Goal: Navigation & Orientation: Find specific page/section

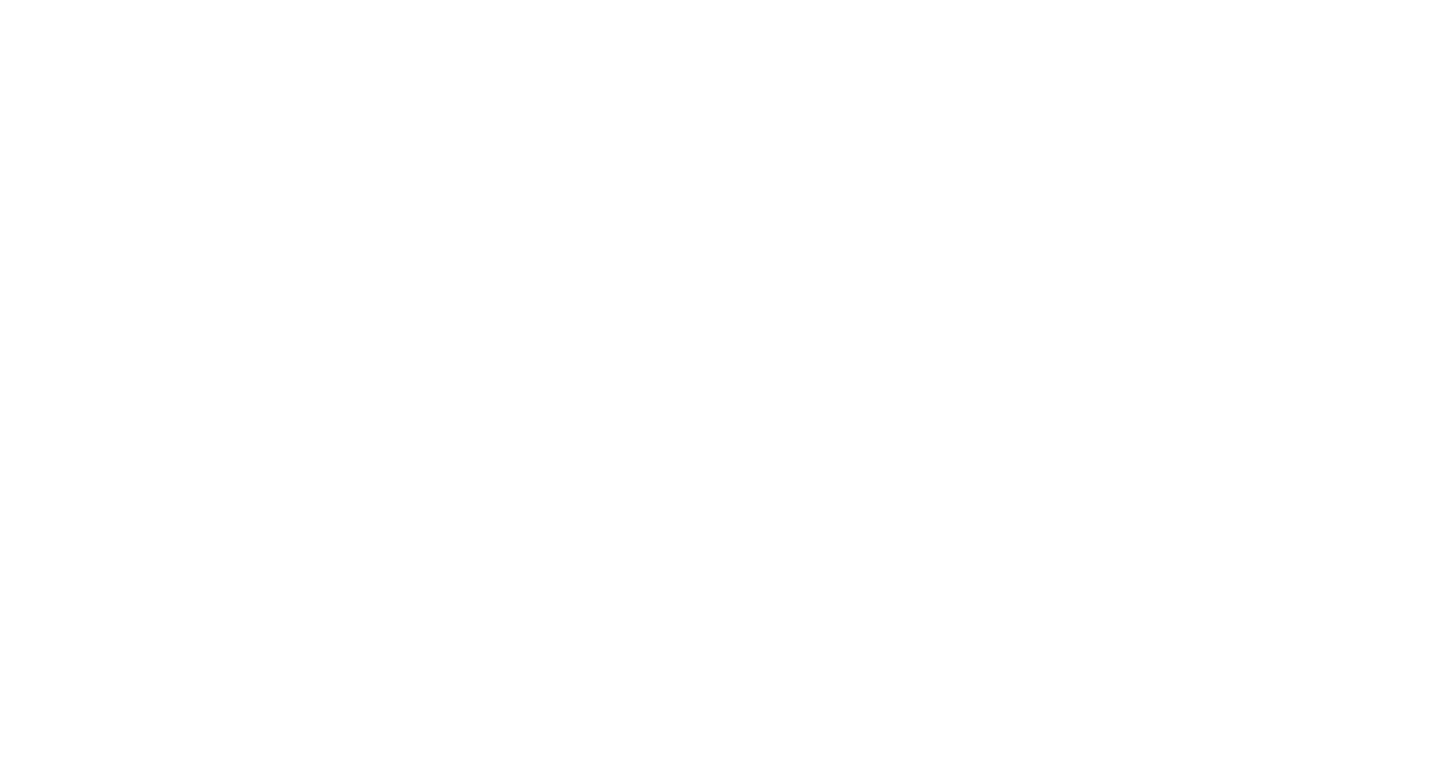
click at [670, 307] on html at bounding box center [719, 383] width 1438 height 766
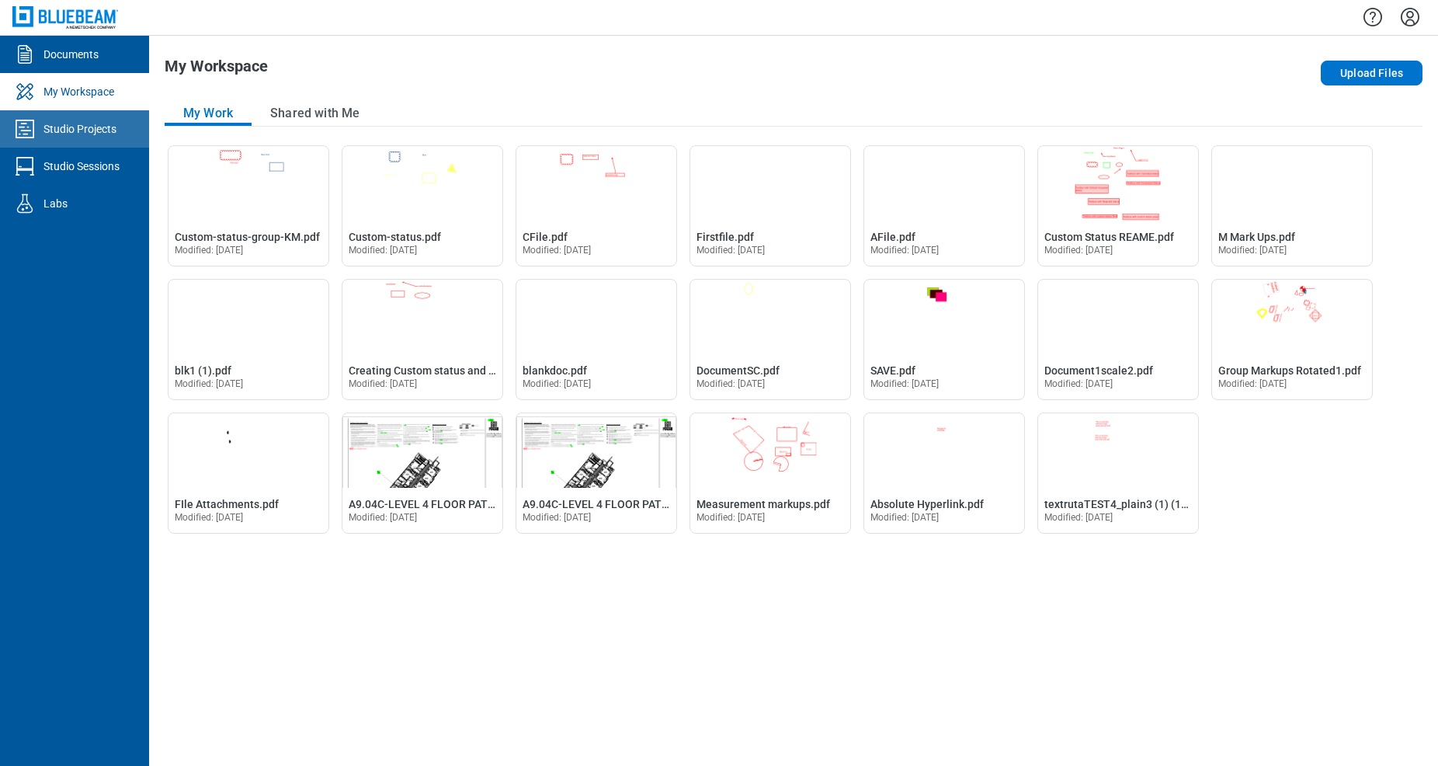
click at [112, 119] on link "Studio Projects" at bounding box center [74, 128] width 149 height 37
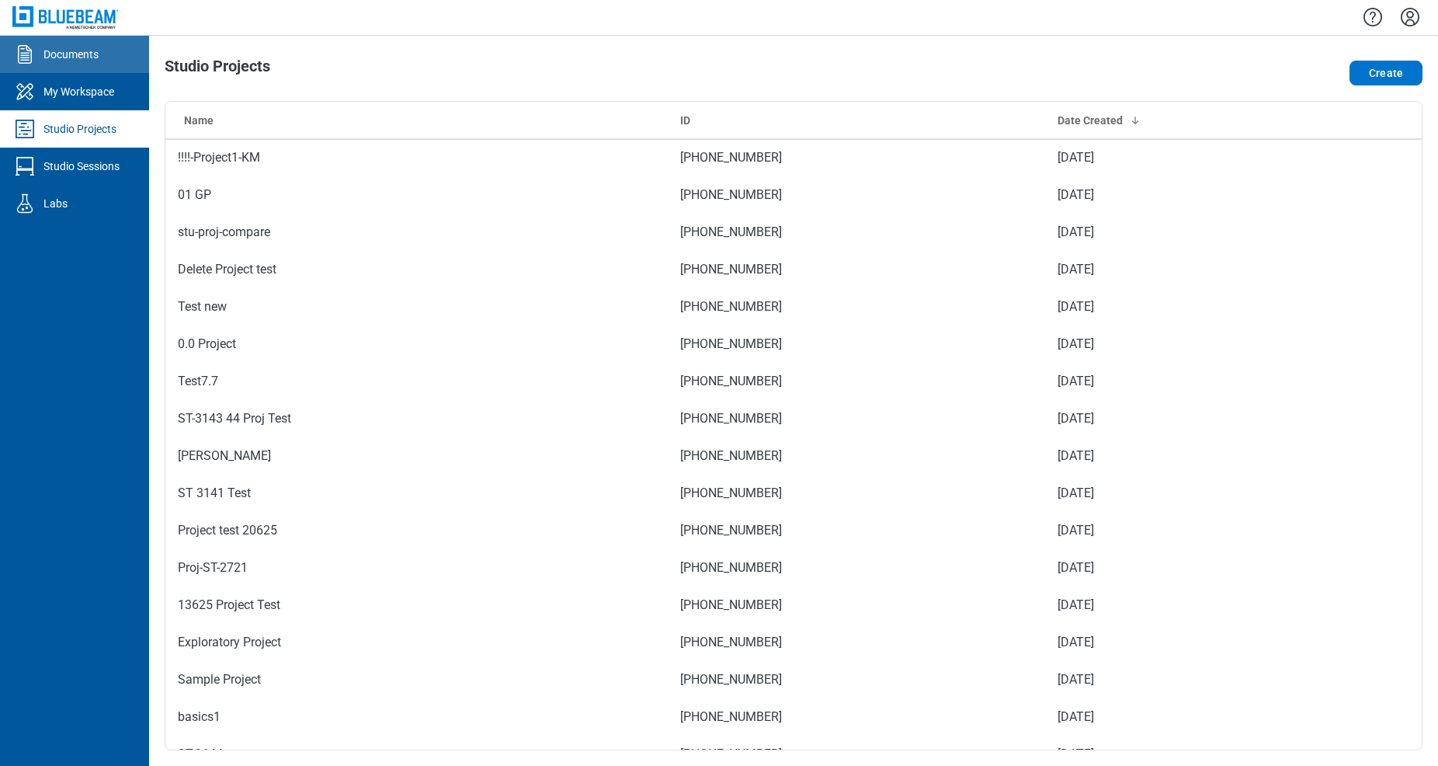
click at [91, 54] on div "Documents" at bounding box center [70, 55] width 55 height 16
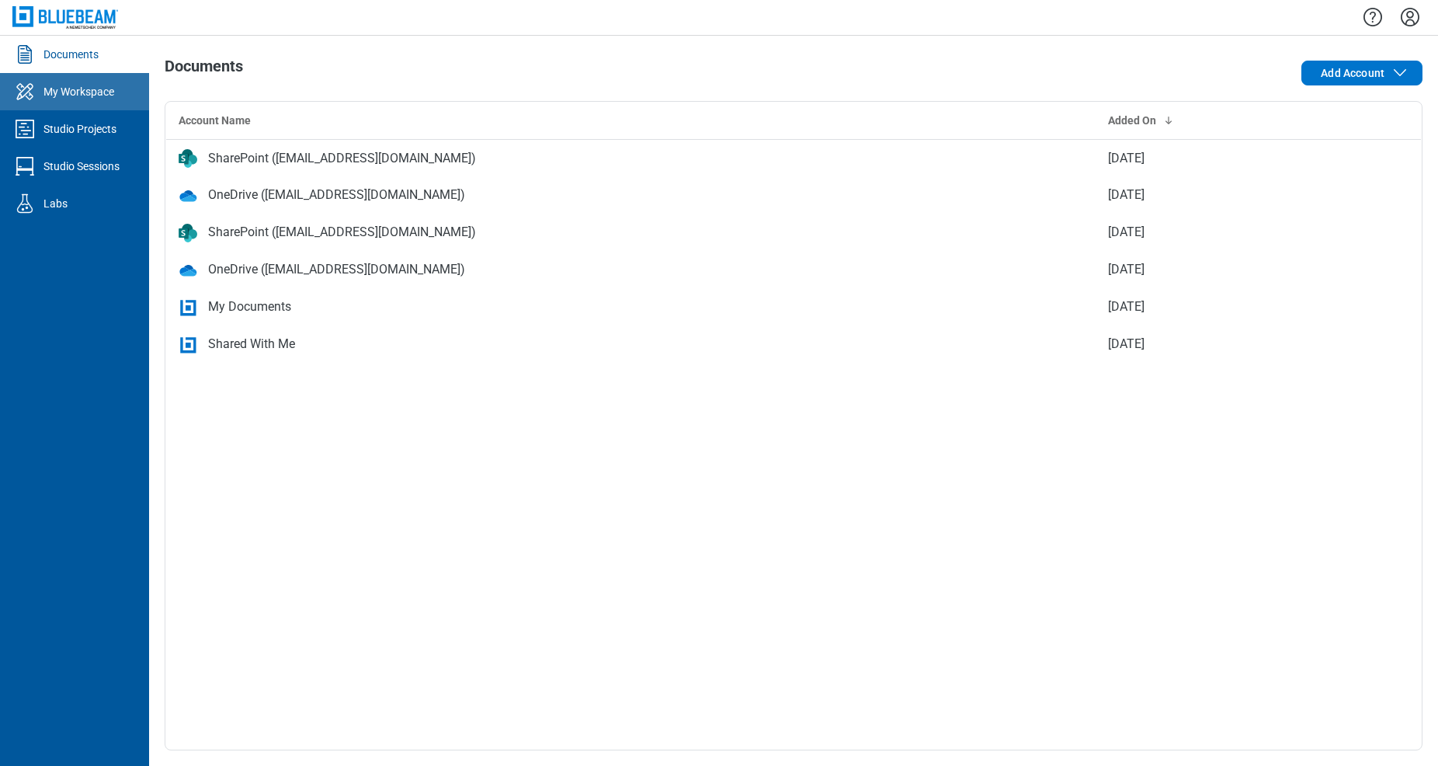
click at [110, 104] on link "My Workspace" at bounding box center [74, 91] width 149 height 37
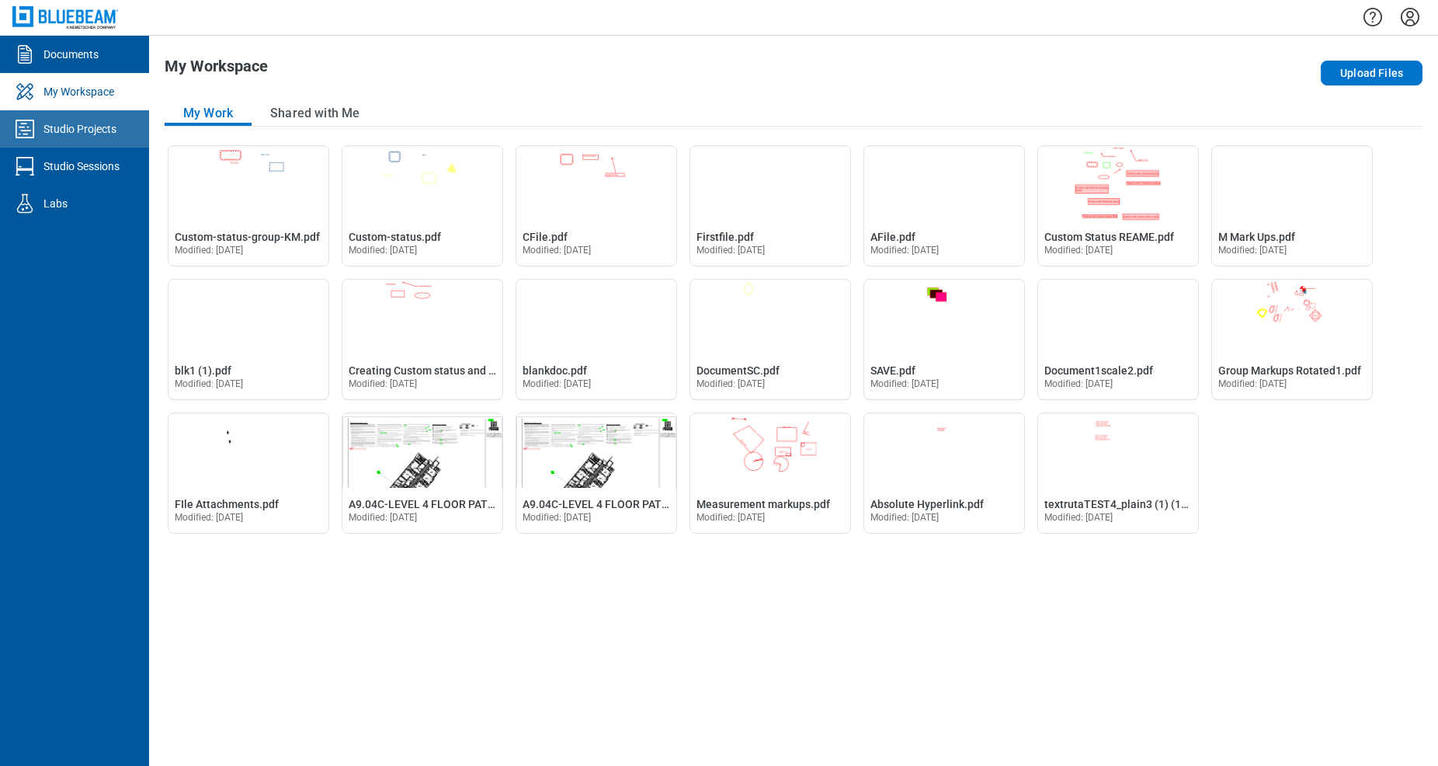
click at [117, 128] on link "Studio Projects" at bounding box center [74, 128] width 149 height 37
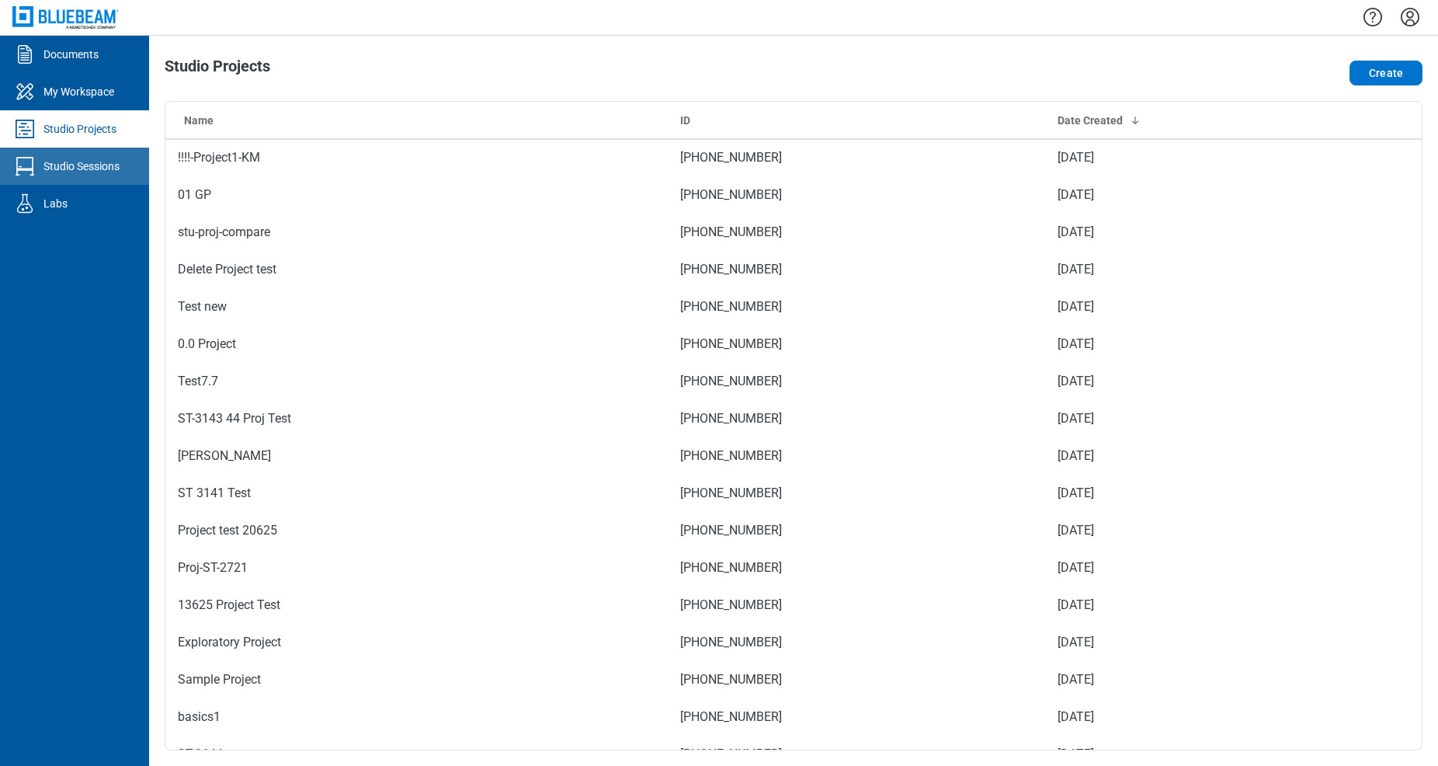
click at [103, 169] on div "Studio Sessions" at bounding box center [81, 166] width 76 height 16
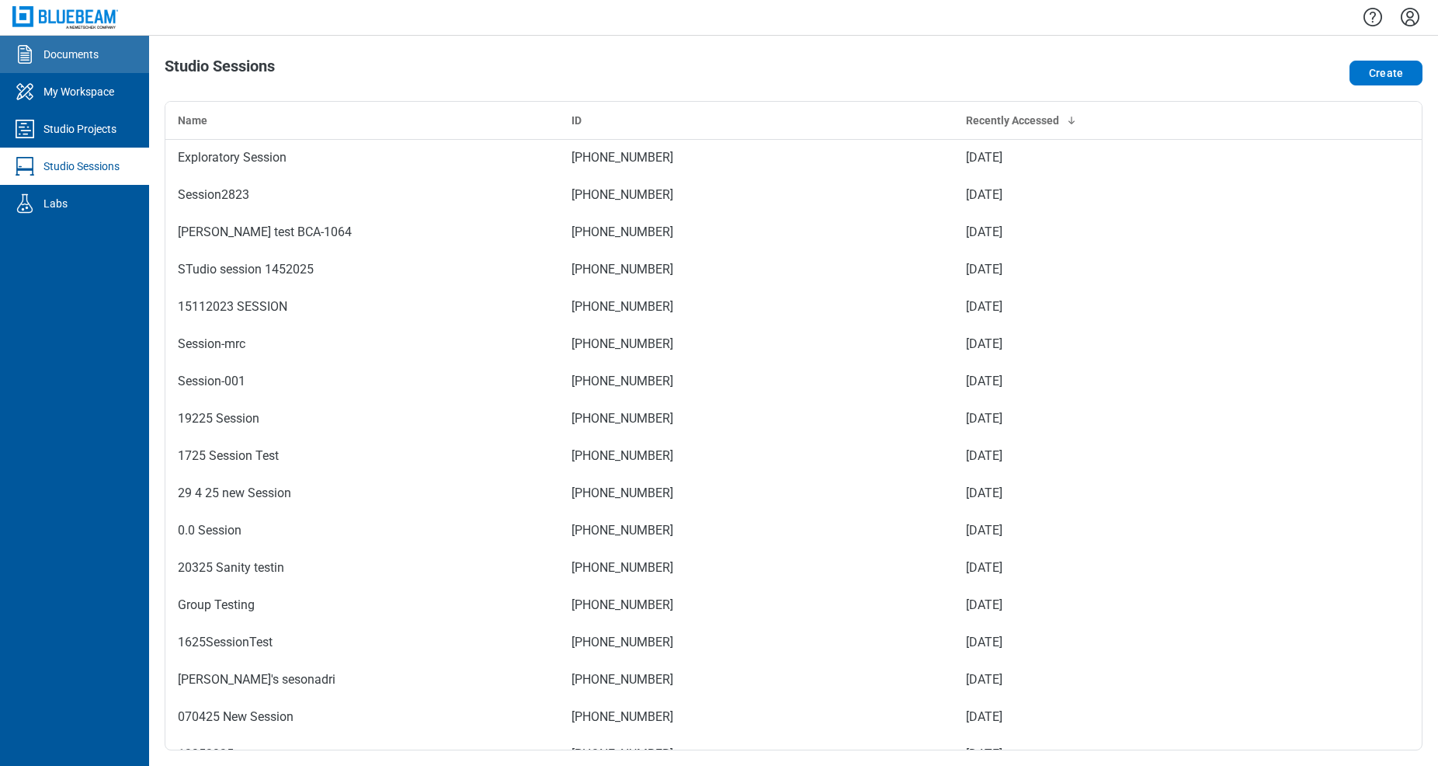
click at [124, 64] on link "Documents" at bounding box center [74, 54] width 149 height 37
